Goal: Transaction & Acquisition: Purchase product/service

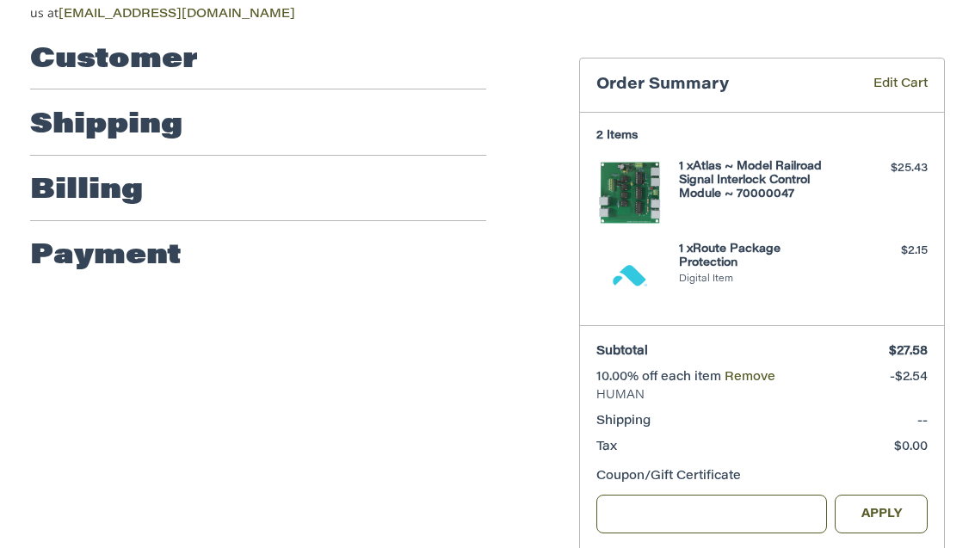
scroll to position [239, 0]
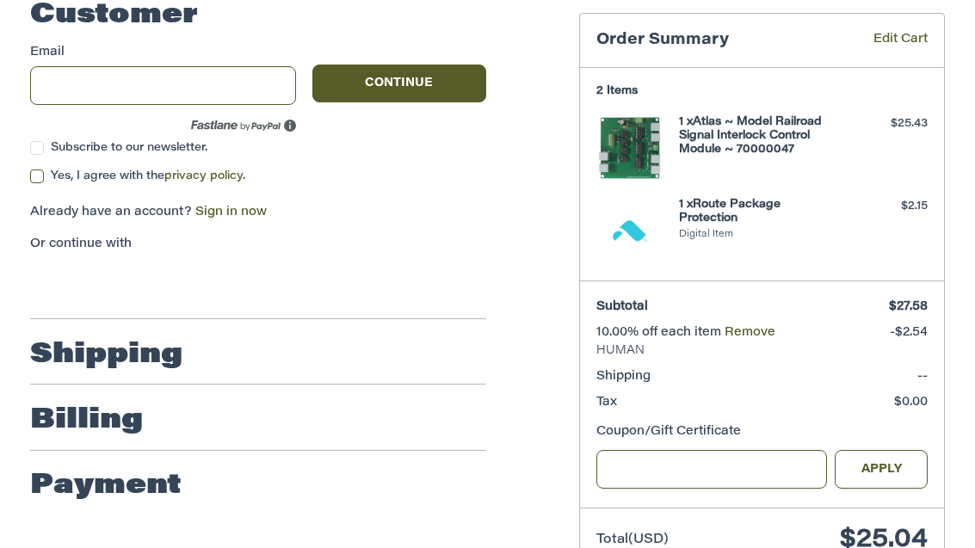
click at [157, 338] on h2 "Shipping" at bounding box center [106, 355] width 152 height 34
click at [40, 170] on label "Yes, I agree with the privacy policy ." at bounding box center [258, 177] width 456 height 14
click at [415, 71] on button "Continue" at bounding box center [398, 84] width 173 height 38
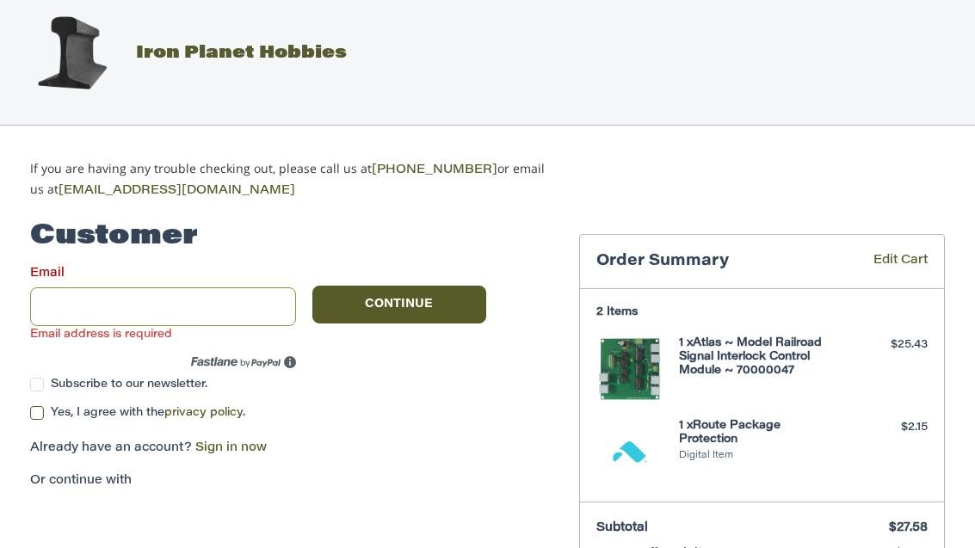
scroll to position [0, 0]
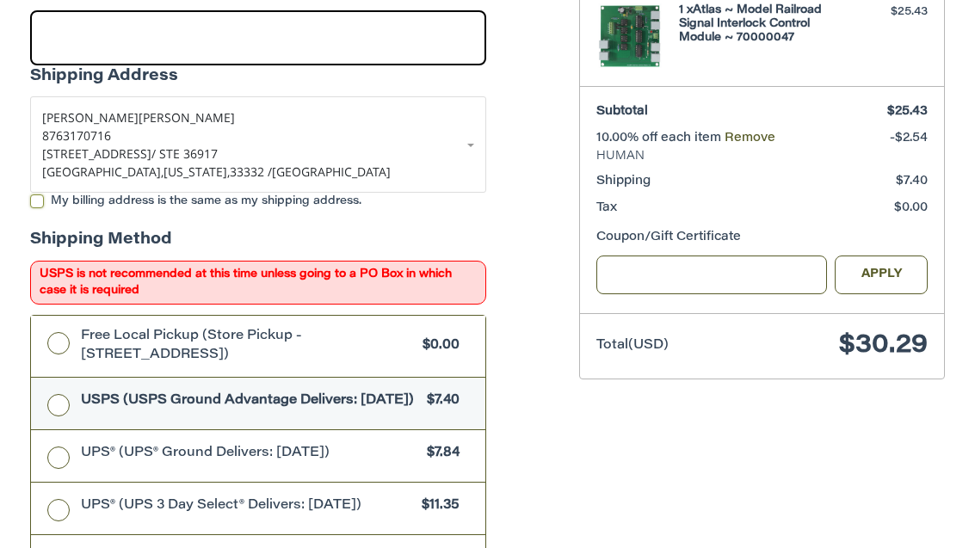
scroll to position [351, 0]
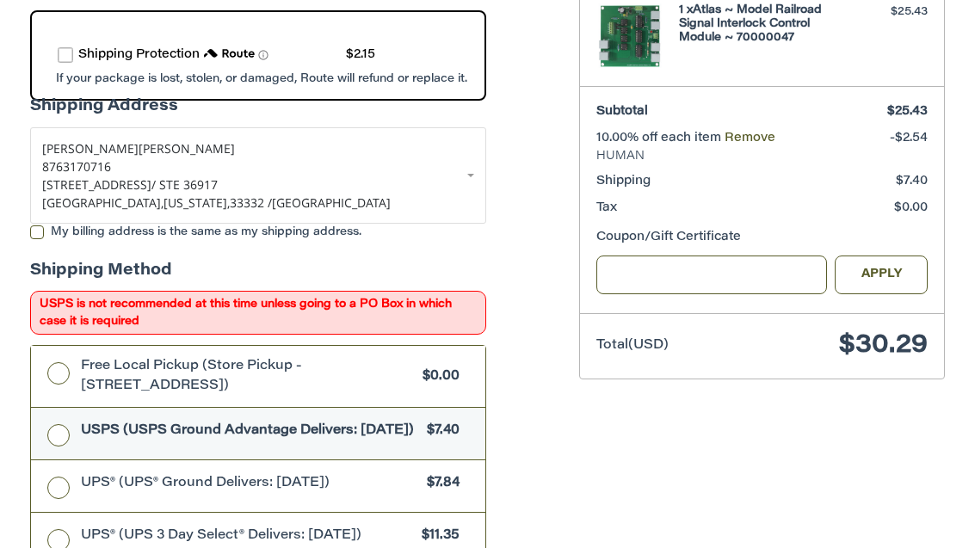
click at [76, 484] on label "UPS® (UPS® Ground Delivers: Mon, Sep 29) $7.84" at bounding box center [258, 486] width 454 height 52
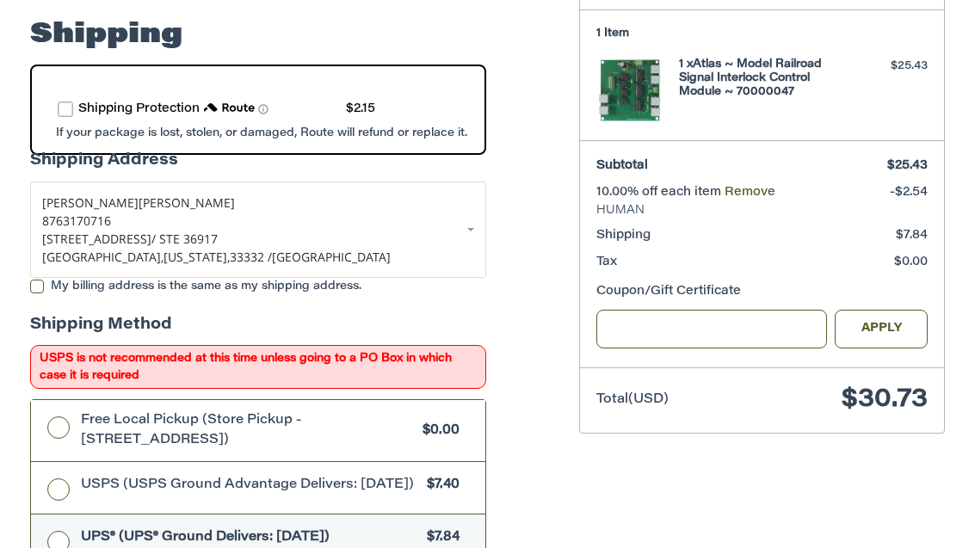
scroll to position [304, 0]
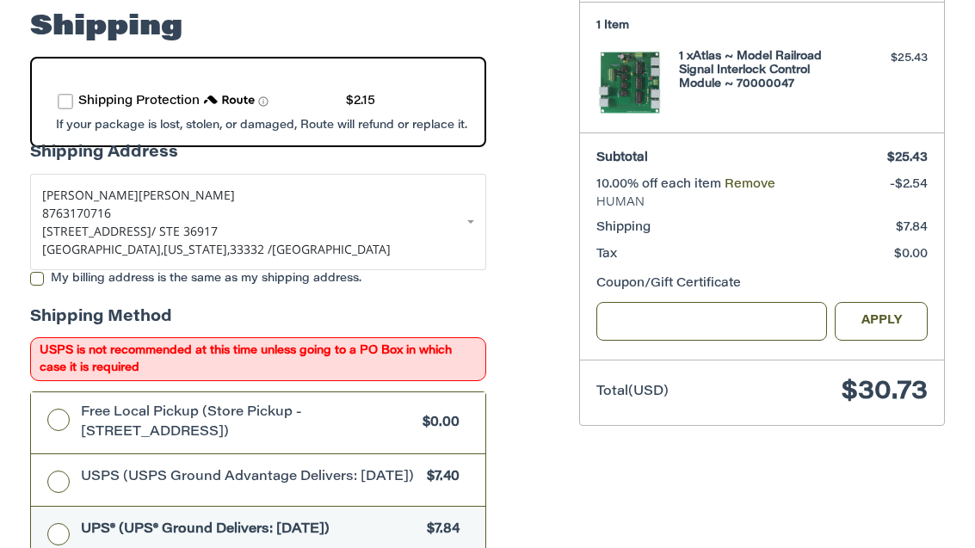
click at [765, 52] on h4 "1 x Atlas ~ Model Railroad Signal Interlock Control Module ~ 70000047" at bounding box center [760, 72] width 162 height 42
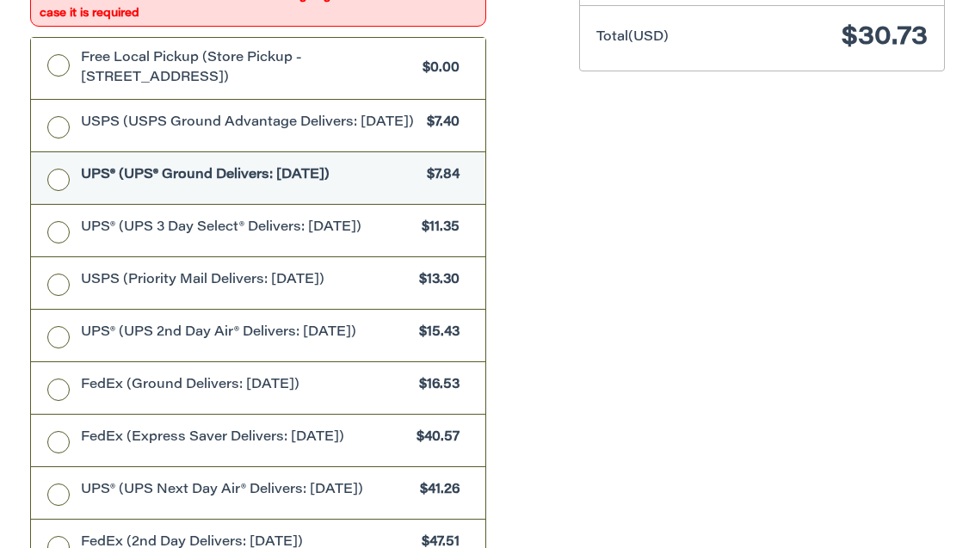
scroll to position [997, 0]
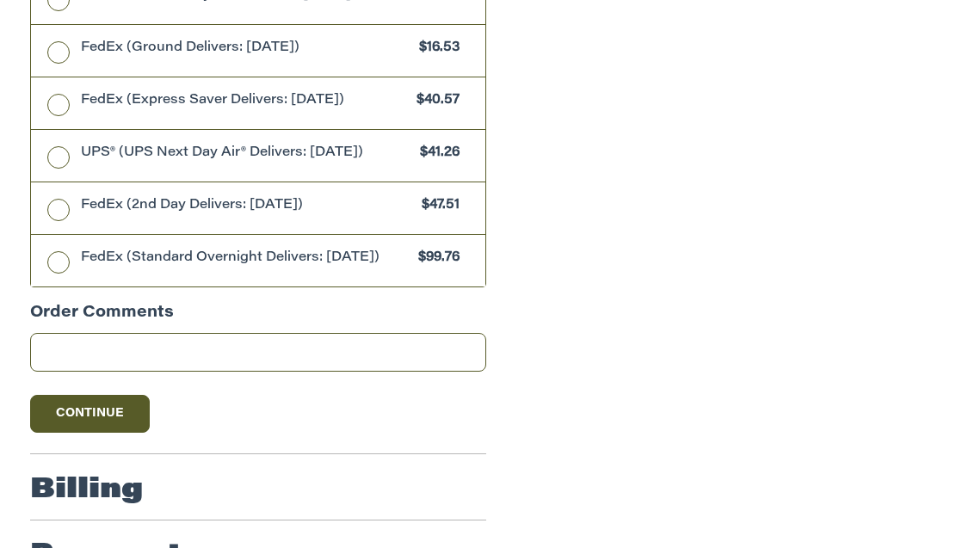
click at [110, 417] on button "Continue" at bounding box center [90, 414] width 120 height 38
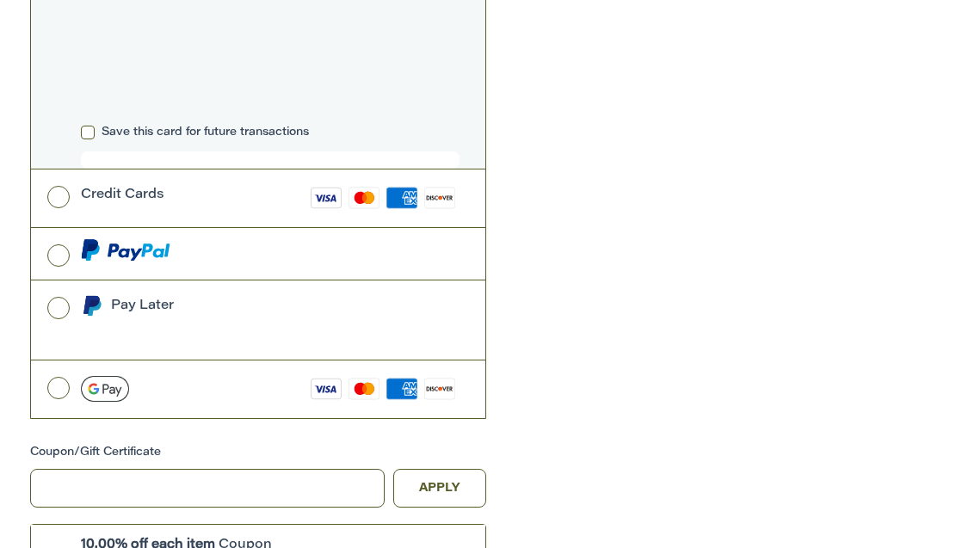
scroll to position [880, 0]
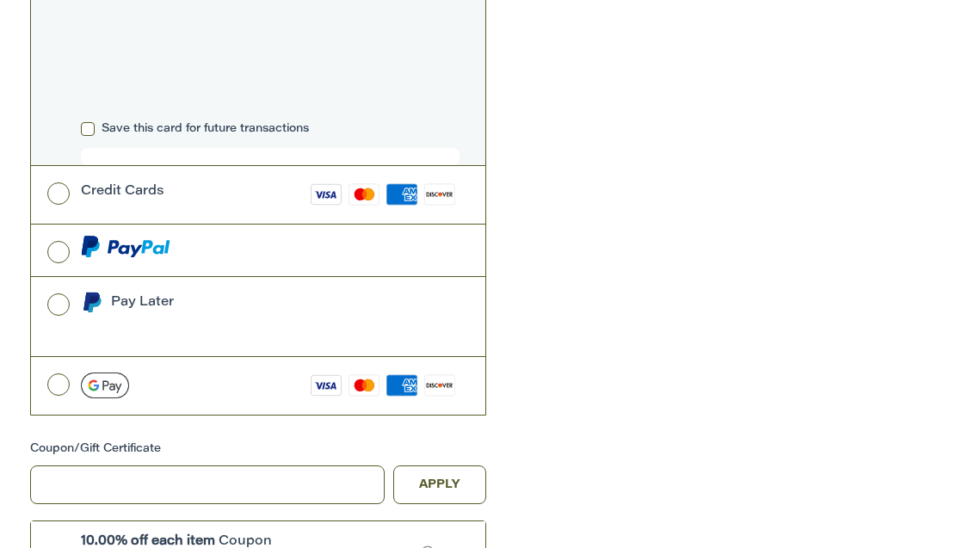
click at [62, 225] on label at bounding box center [258, 251] width 454 height 52
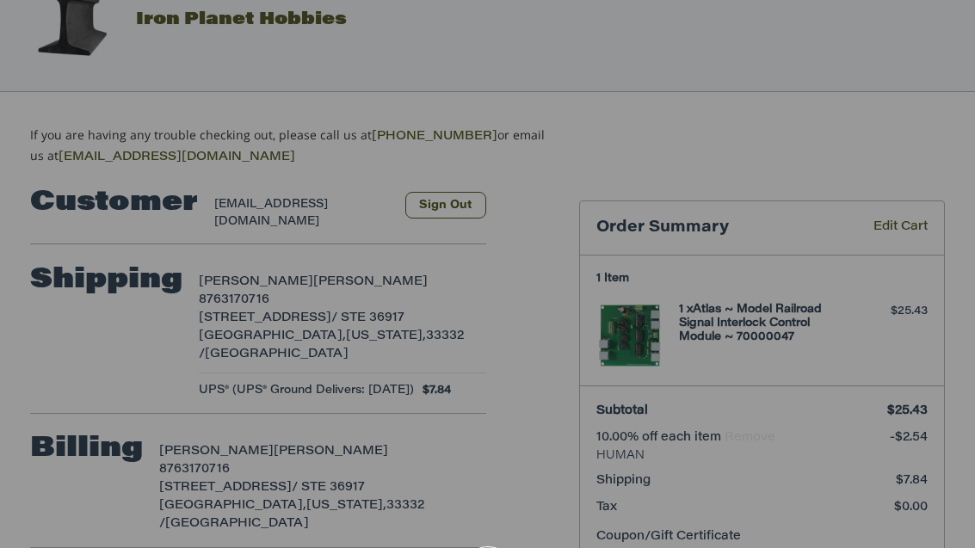
scroll to position [0, 0]
